Goal: Task Accomplishment & Management: Use online tool/utility

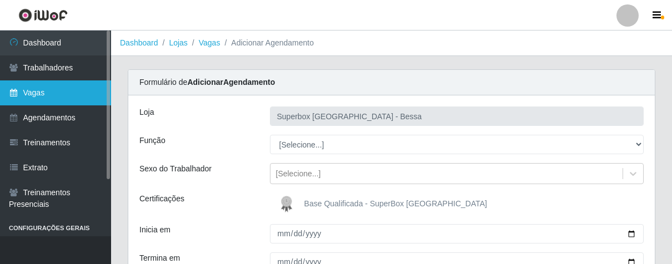
scroll to position [144, 0]
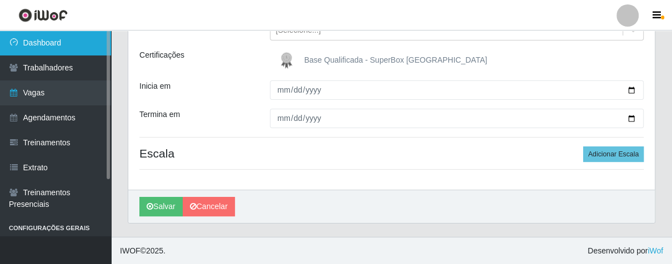
click at [53, 40] on link "Dashboard" at bounding box center [55, 43] width 111 height 25
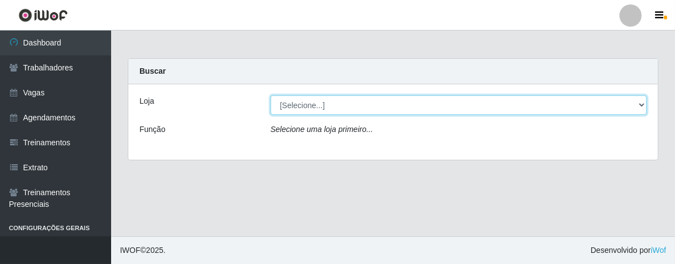
click at [495, 97] on select "[Selecione...] Superbox [GEOGRAPHIC_DATA] - Bessa" at bounding box center [459, 105] width 376 height 19
select select "206"
click at [271, 96] on select "[Selecione...] Superbox [GEOGRAPHIC_DATA] - Bessa" at bounding box center [459, 105] width 376 height 19
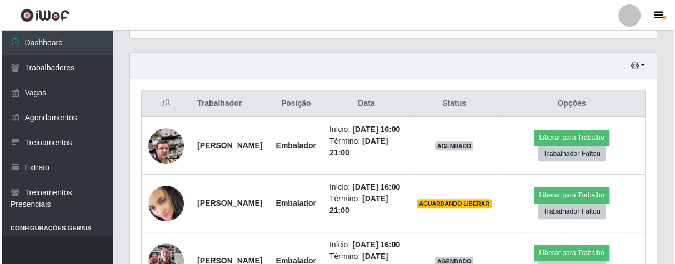
scroll to position [432, 0]
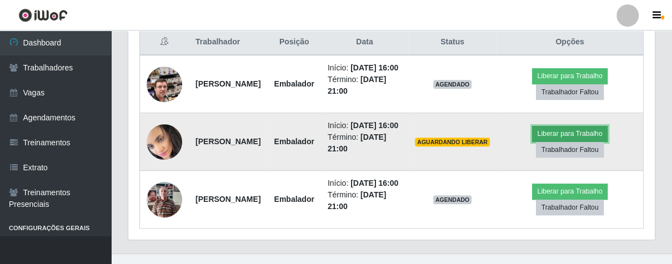
click at [590, 142] on button "Liberar para Trabalho" at bounding box center [569, 134] width 75 height 16
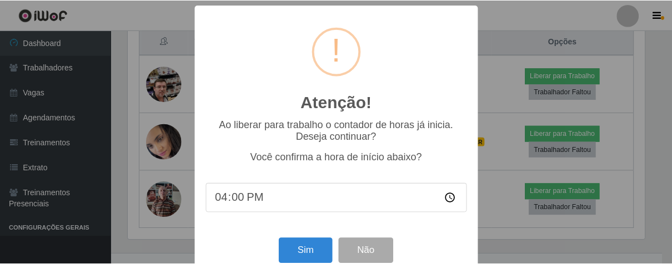
scroll to position [24, 0]
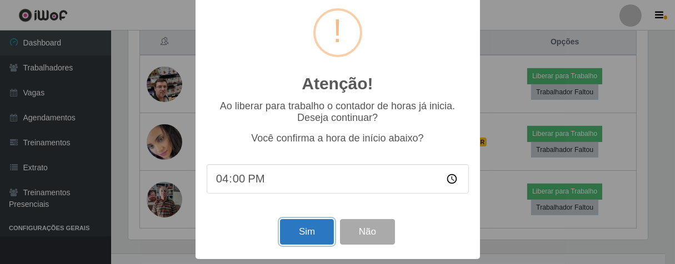
click at [311, 221] on button "Sim" at bounding box center [307, 232] width 54 height 26
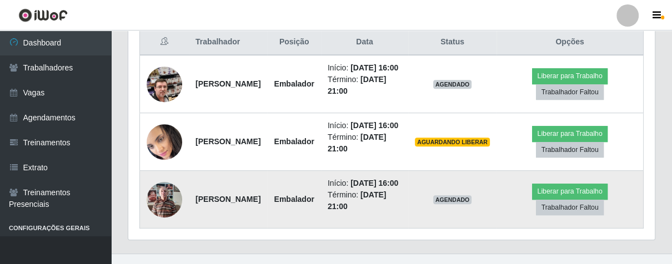
scroll to position [230, 520]
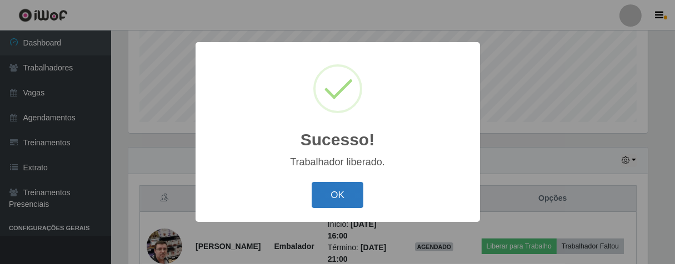
click at [354, 203] on button "OK" at bounding box center [338, 195] width 52 height 26
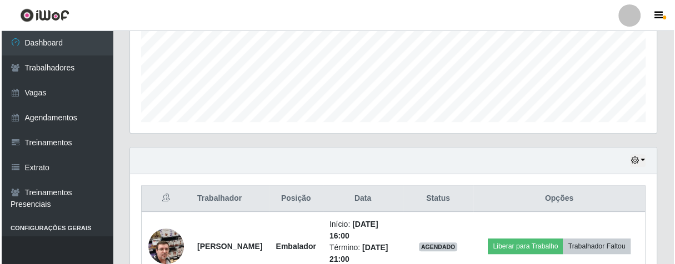
scroll to position [398, 0]
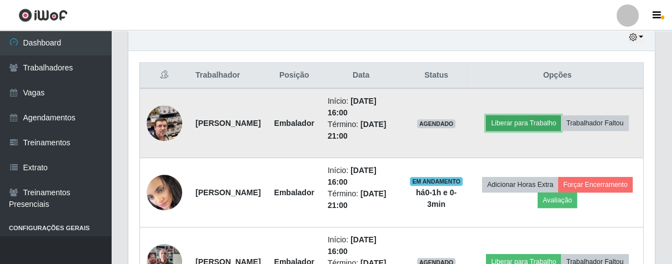
click at [558, 116] on button "Liberar para Trabalho" at bounding box center [523, 124] width 75 height 16
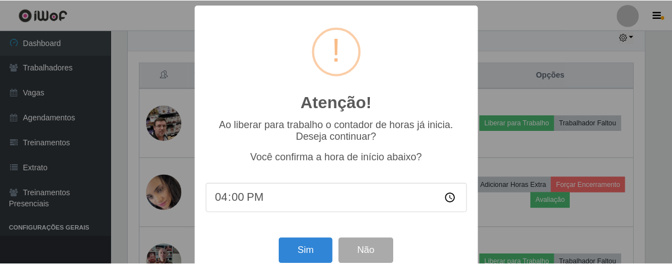
scroll to position [24, 0]
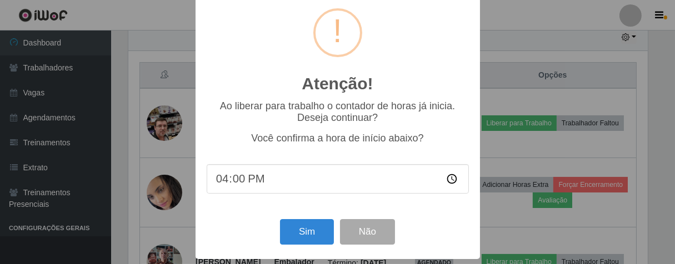
click at [310, 218] on div "Sim Não" at bounding box center [338, 232] width 262 height 32
click at [310, 226] on button "Sim" at bounding box center [307, 232] width 54 height 26
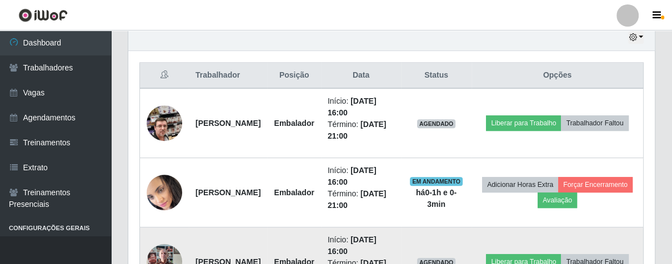
scroll to position [230, 520]
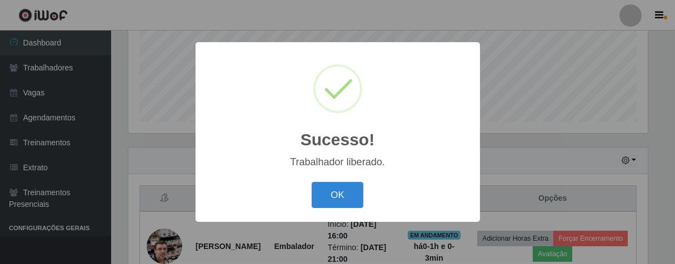
click at [312, 182] on button "OK" at bounding box center [338, 195] width 52 height 26
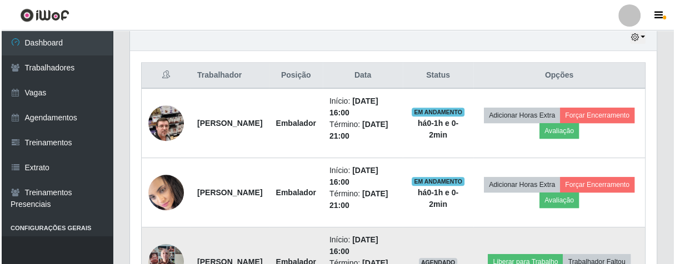
scroll to position [460, 0]
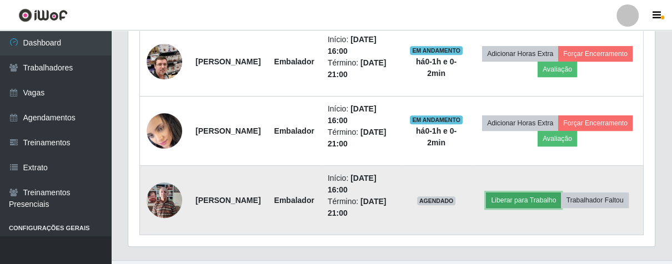
click at [561, 193] on button "Liberar para Trabalho" at bounding box center [523, 201] width 75 height 16
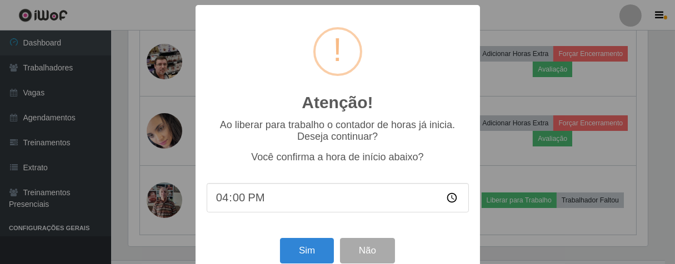
scroll to position [0, 0]
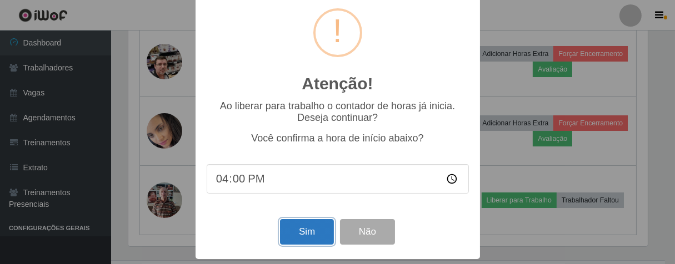
click at [289, 240] on button "Sim" at bounding box center [307, 232] width 54 height 26
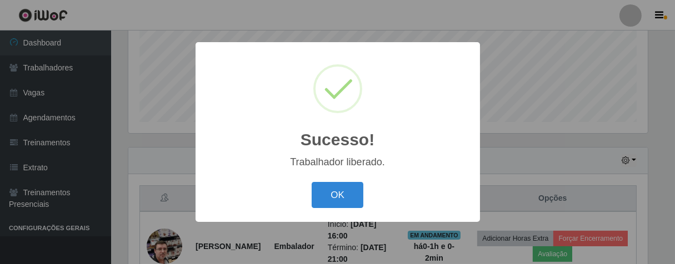
click at [312, 182] on button "OK" at bounding box center [338, 195] width 52 height 26
